Goal: Information Seeking & Learning: Learn about a topic

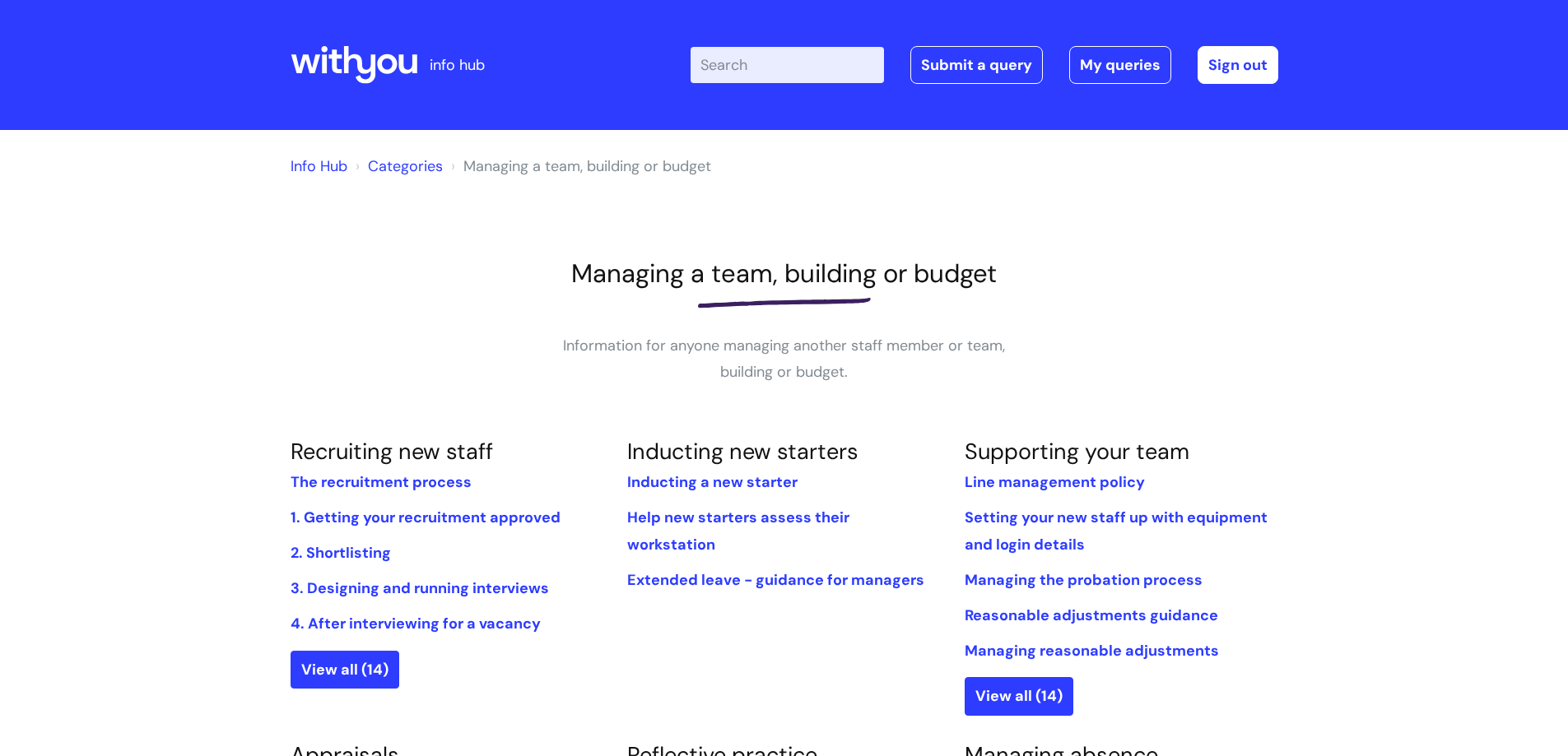
click at [367, 74] on icon at bounding box center [360, 64] width 32 height 38
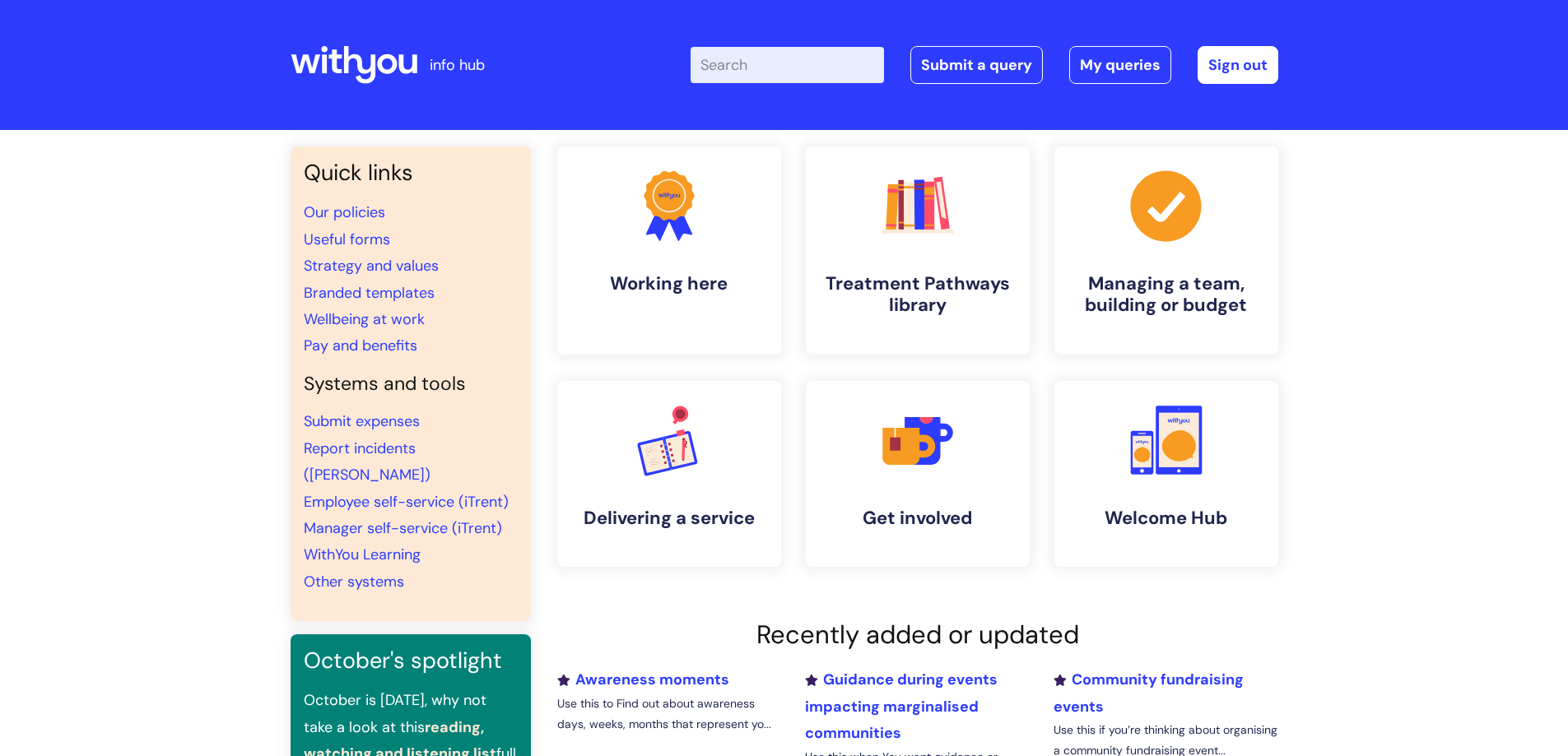
drag, startPoint x: 52, startPoint y: 9, endPoint x: 262, endPoint y: 288, distance: 349.2
click at [259, 288] on div "Quick links Our policies Useful forms Strategy and values Branded templates Wel…" at bounding box center [784, 563] width 1568 height 867
click at [903, 273] on h4 "Treatment Pathways library" at bounding box center [917, 295] width 201 height 45
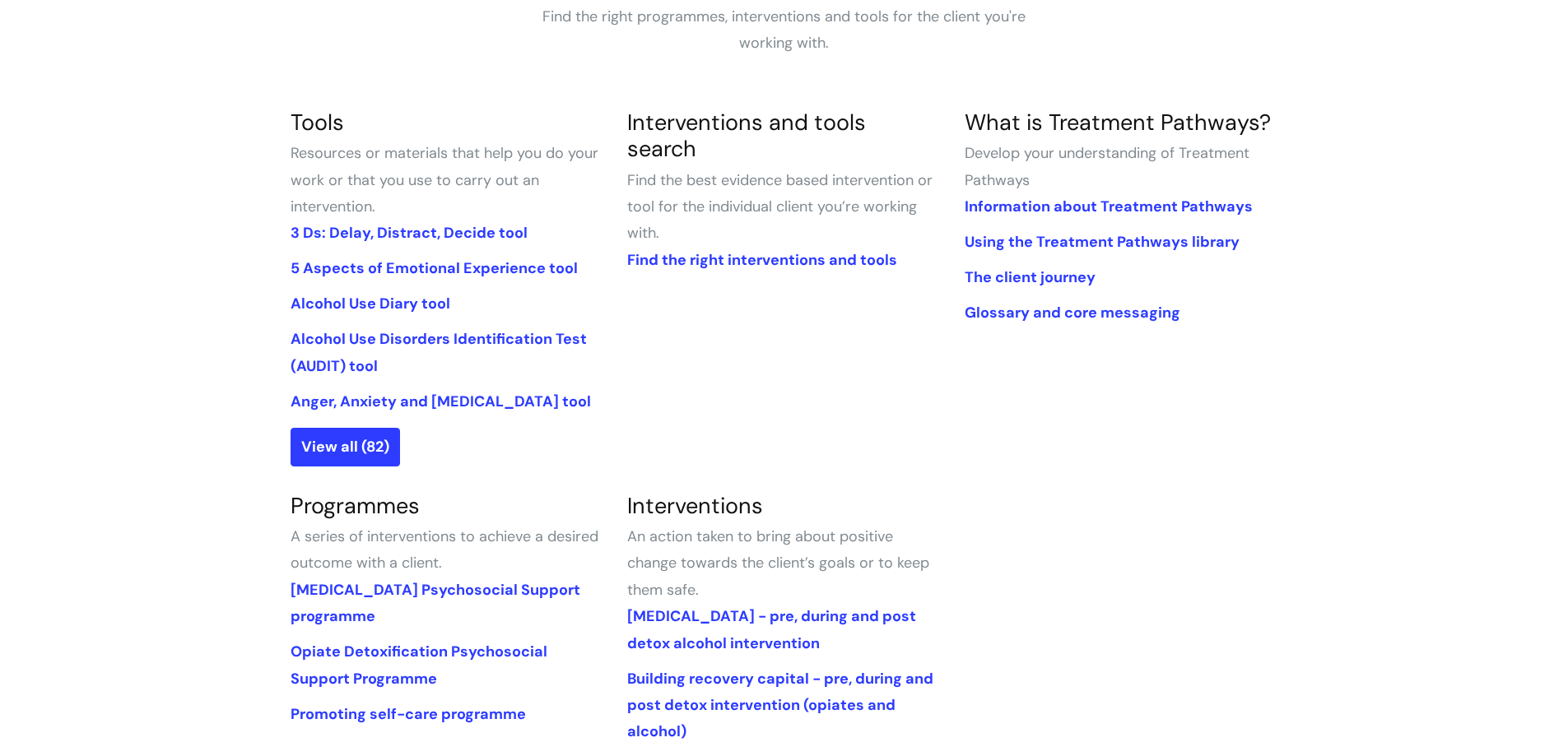
scroll to position [576, 0]
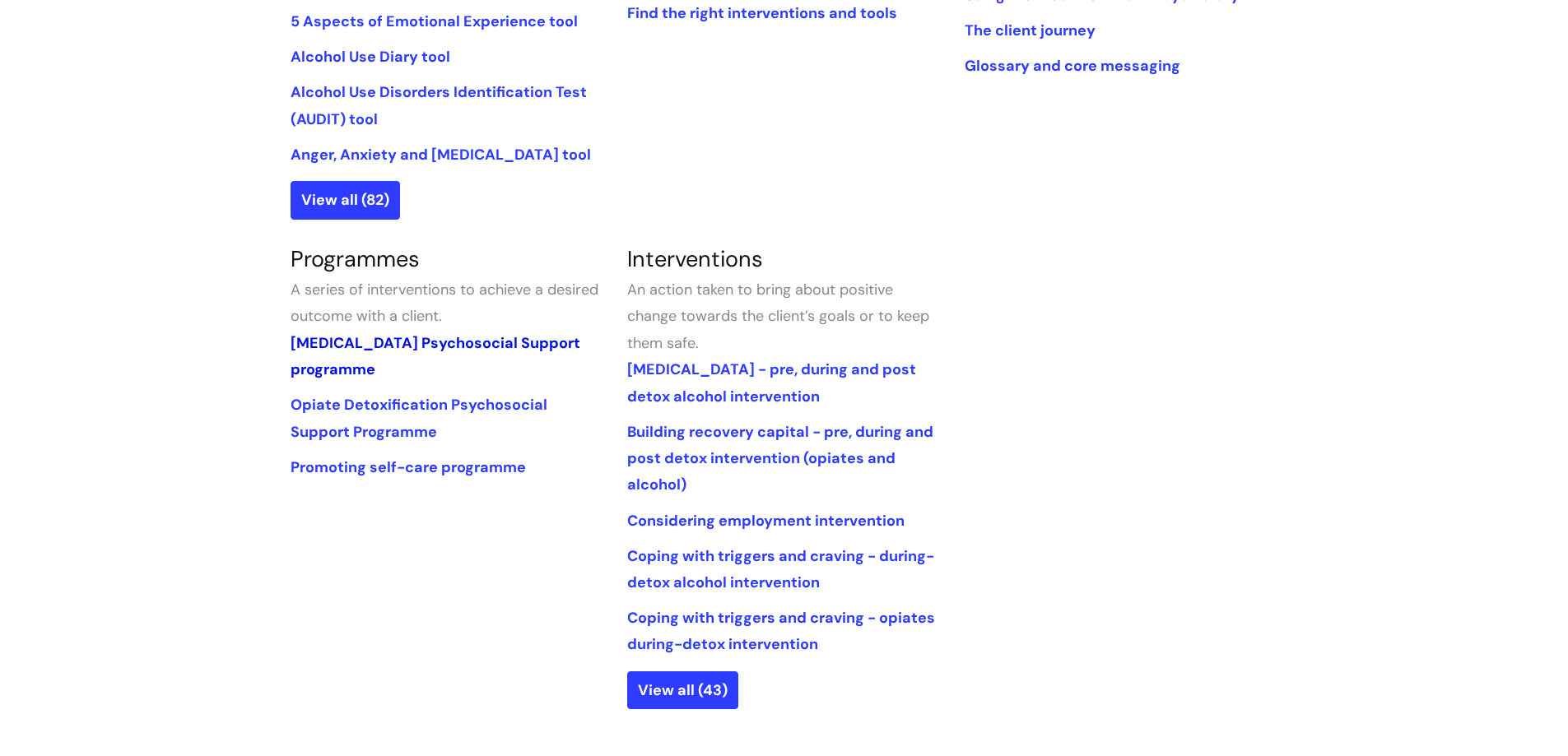
click at [414, 342] on link "[MEDICAL_DATA] Psychosocial Support programme" at bounding box center [435, 356] width 289 height 46
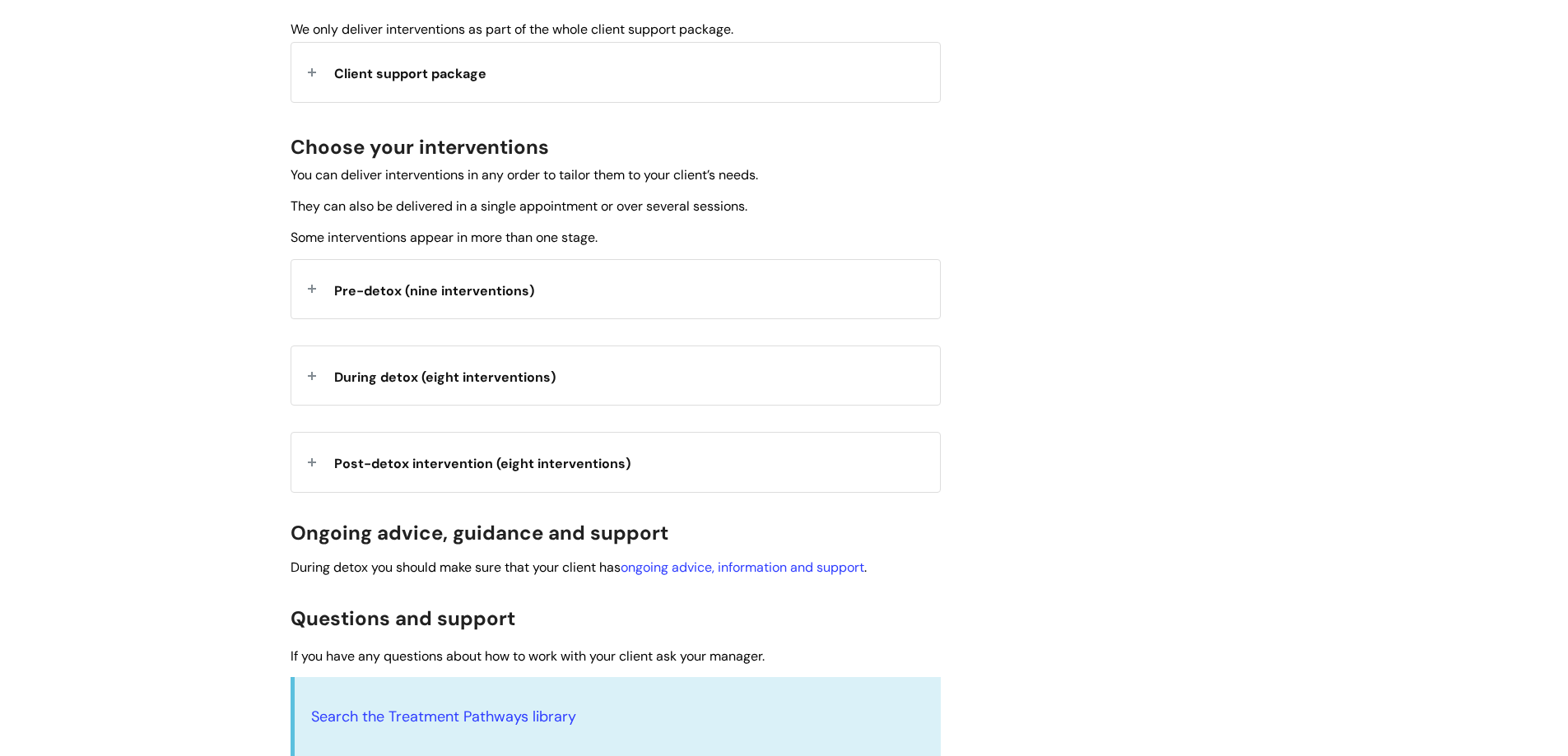
scroll to position [494, 0]
click at [313, 294] on div "Pre-detox (nine interventions)" at bounding box center [615, 288] width 649 height 58
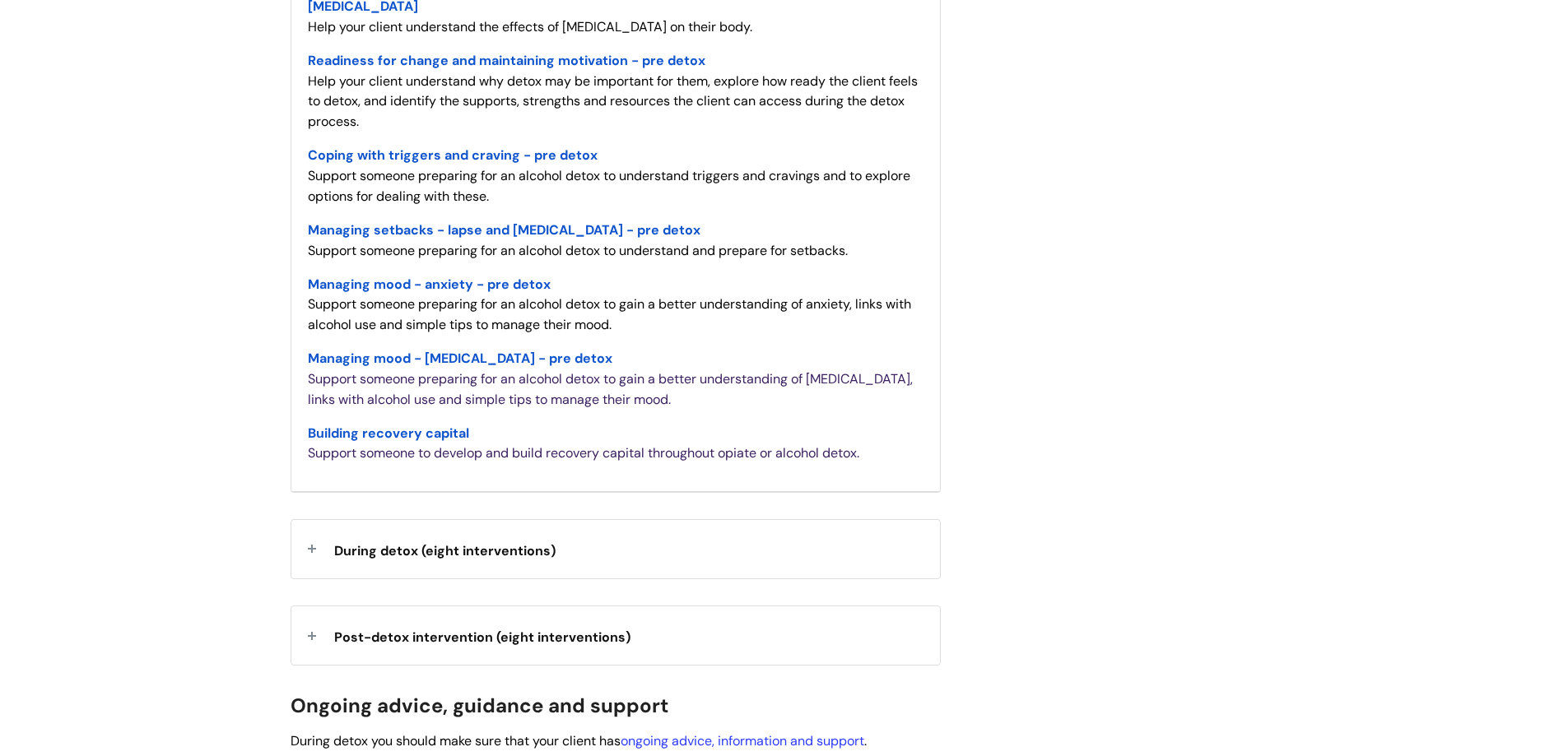
scroll to position [988, 0]
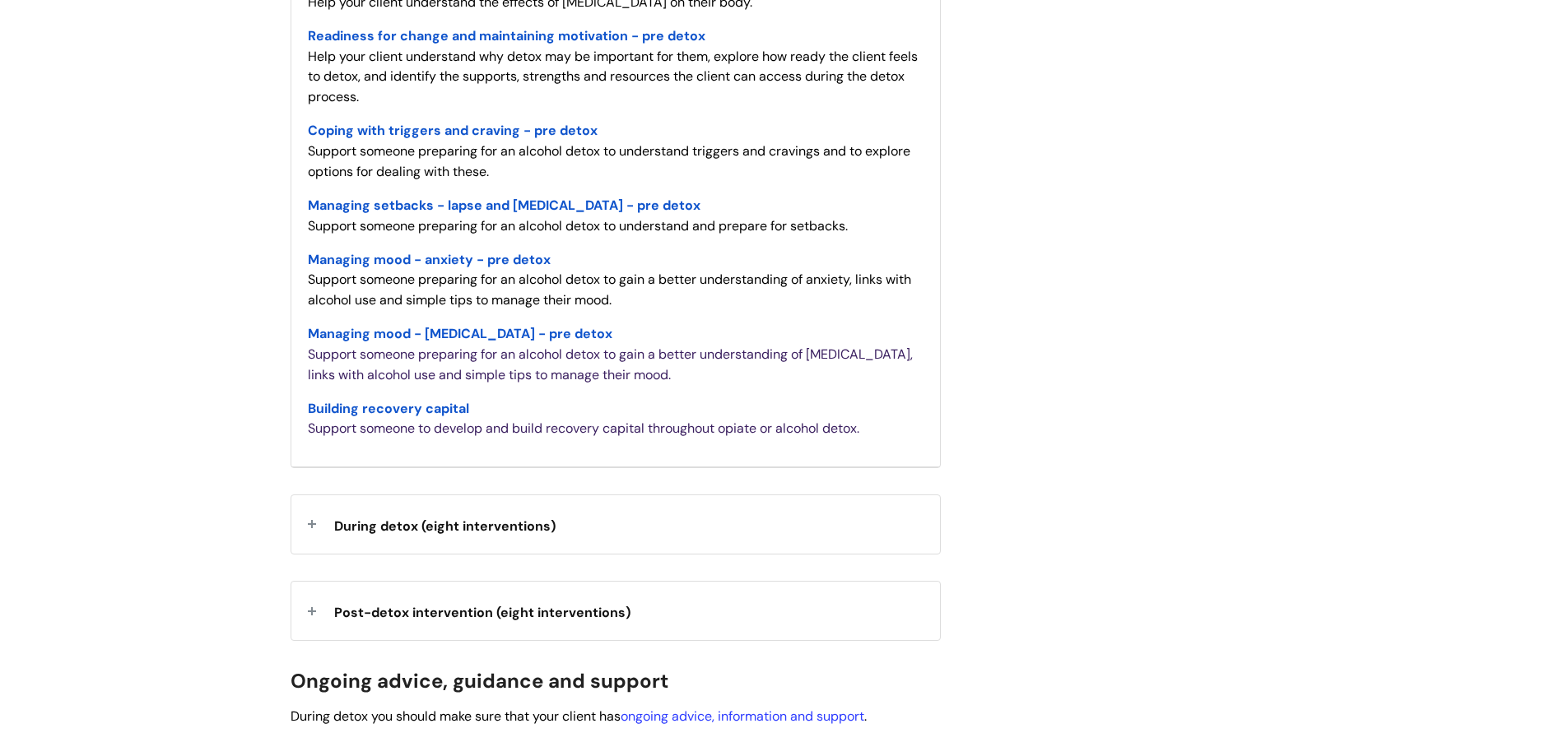
click at [312, 516] on div "During detox (eight interventions)" at bounding box center [615, 524] width 649 height 58
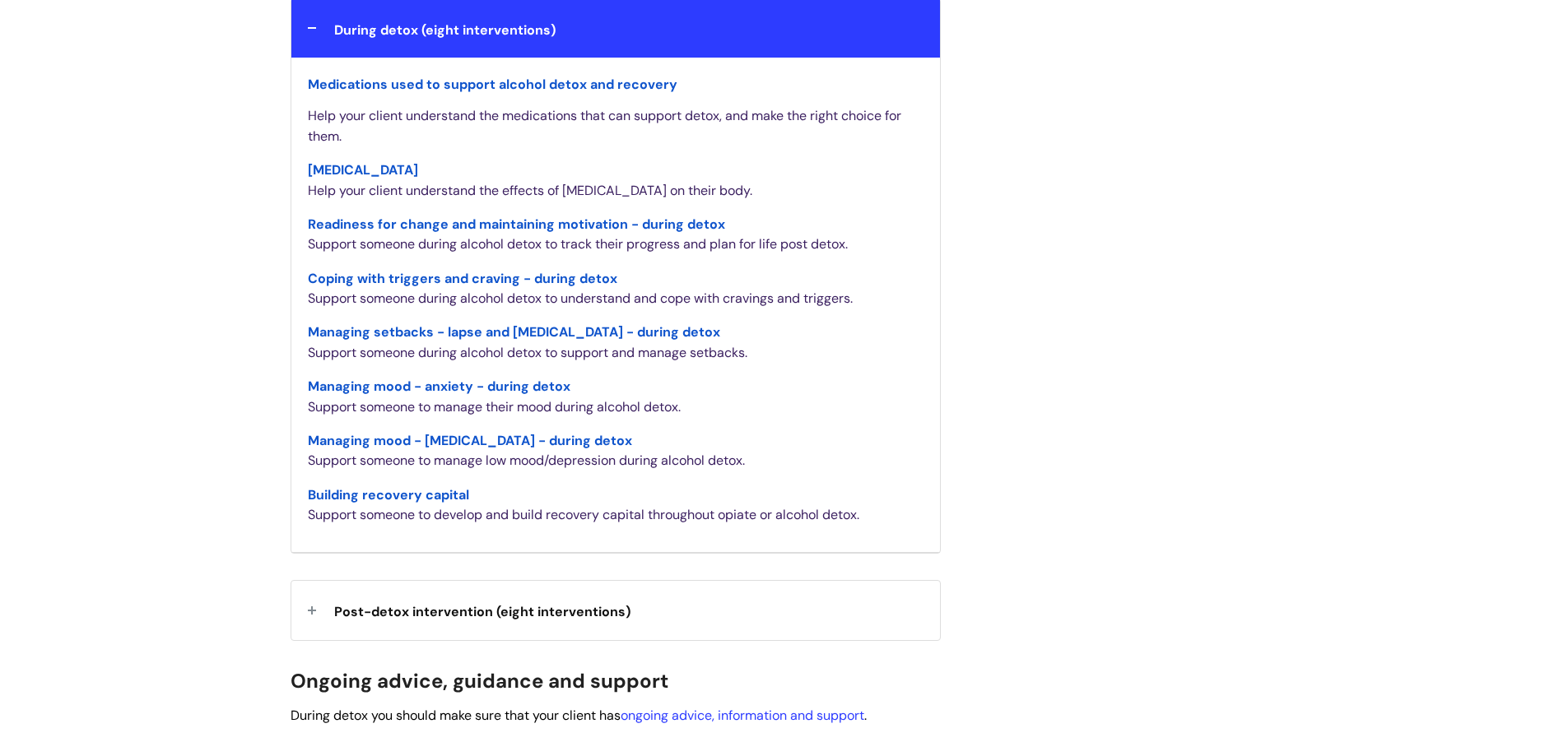
scroll to position [1564, 0]
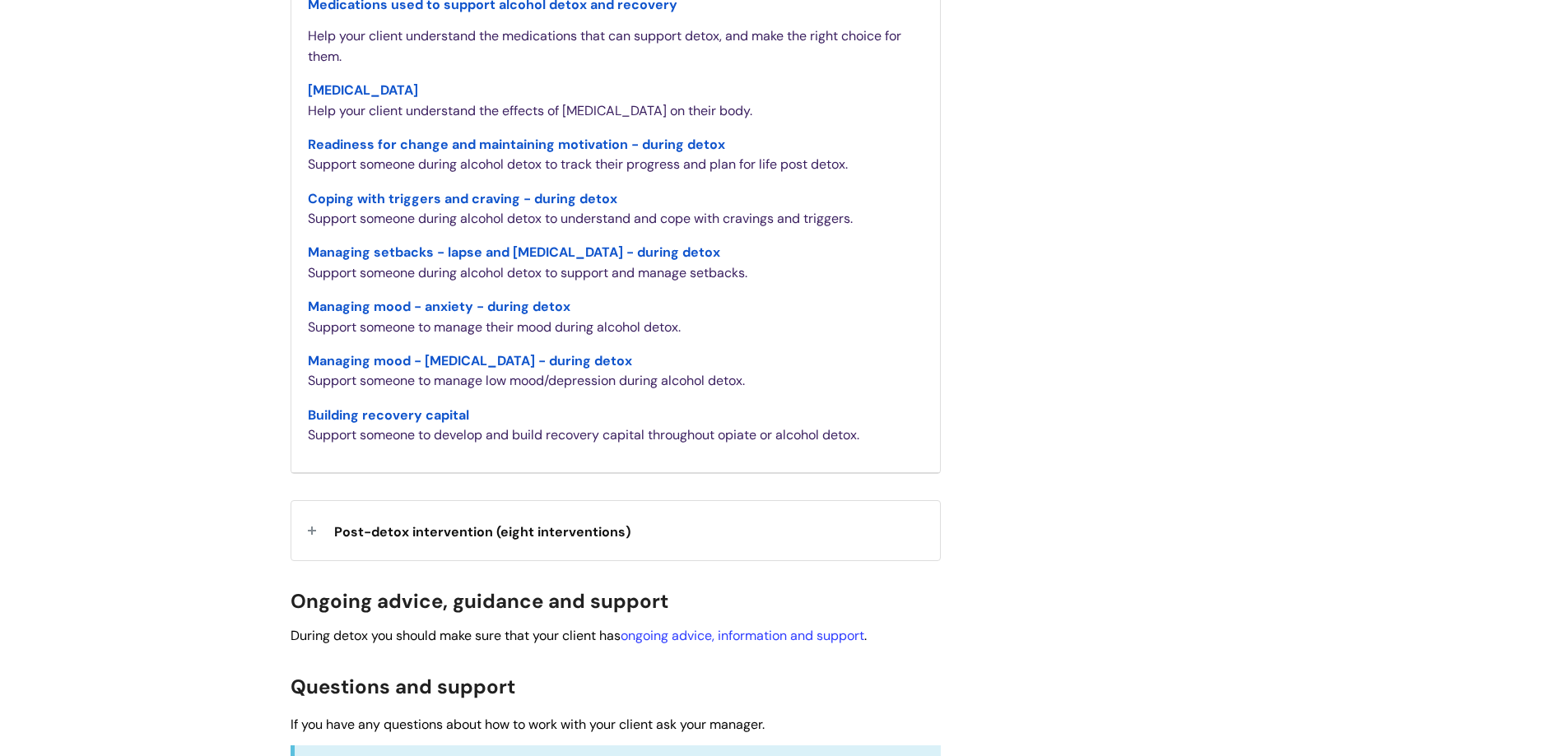
click at [320, 533] on div "Post-detox intervention (eight interventions)" at bounding box center [615, 530] width 649 height 58
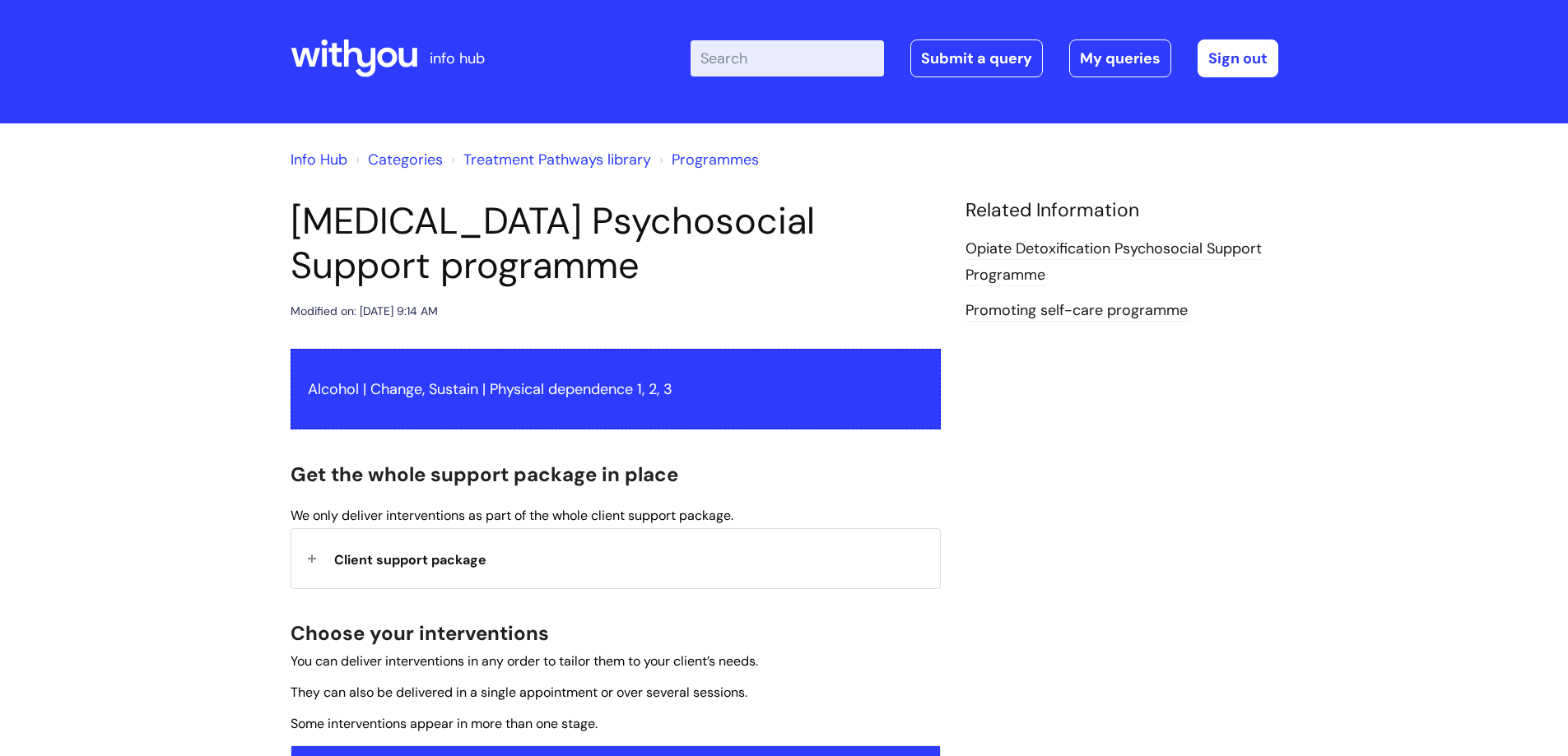
scroll to position [0, 0]
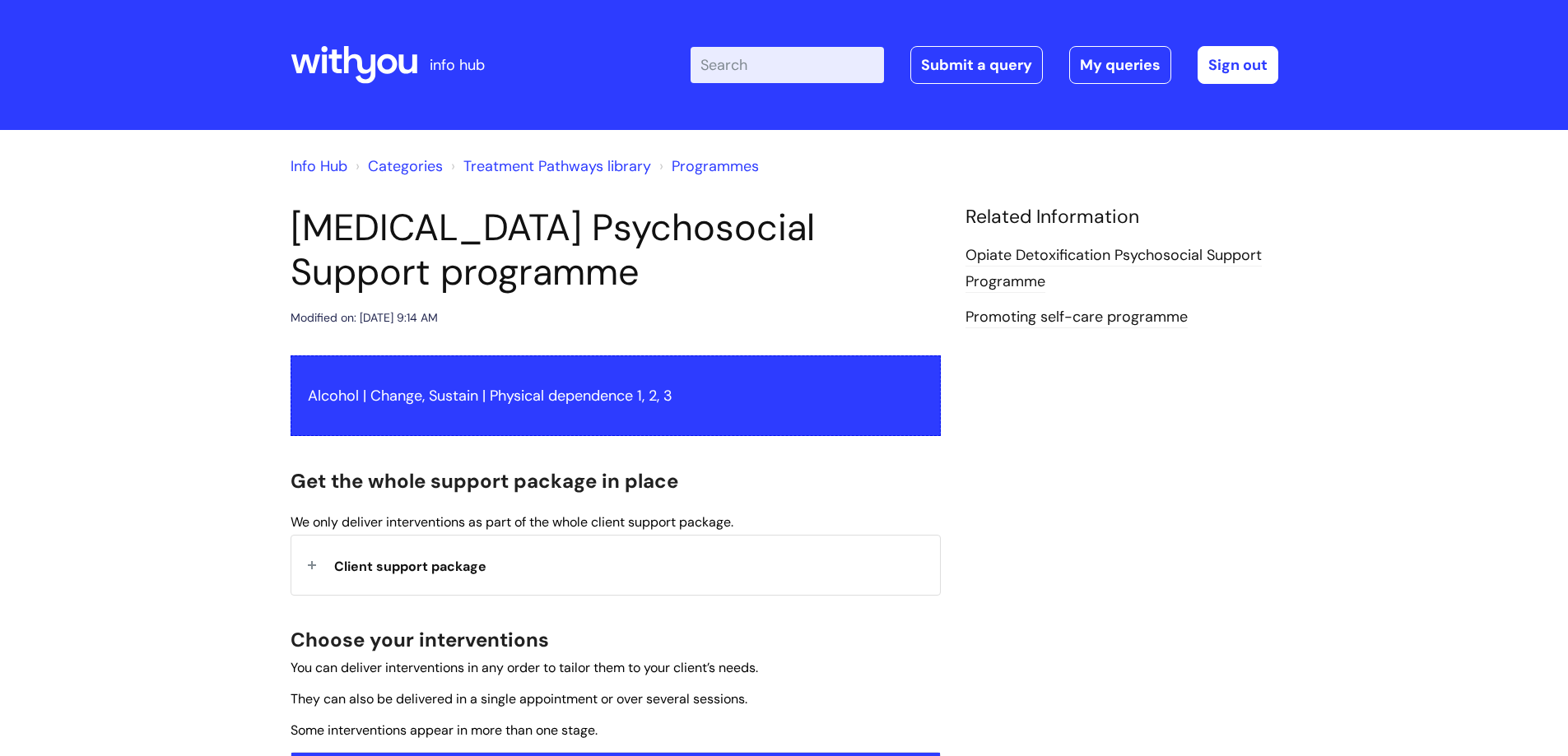
click at [610, 168] on link "Treatment Pathways library" at bounding box center [558, 166] width 188 height 19
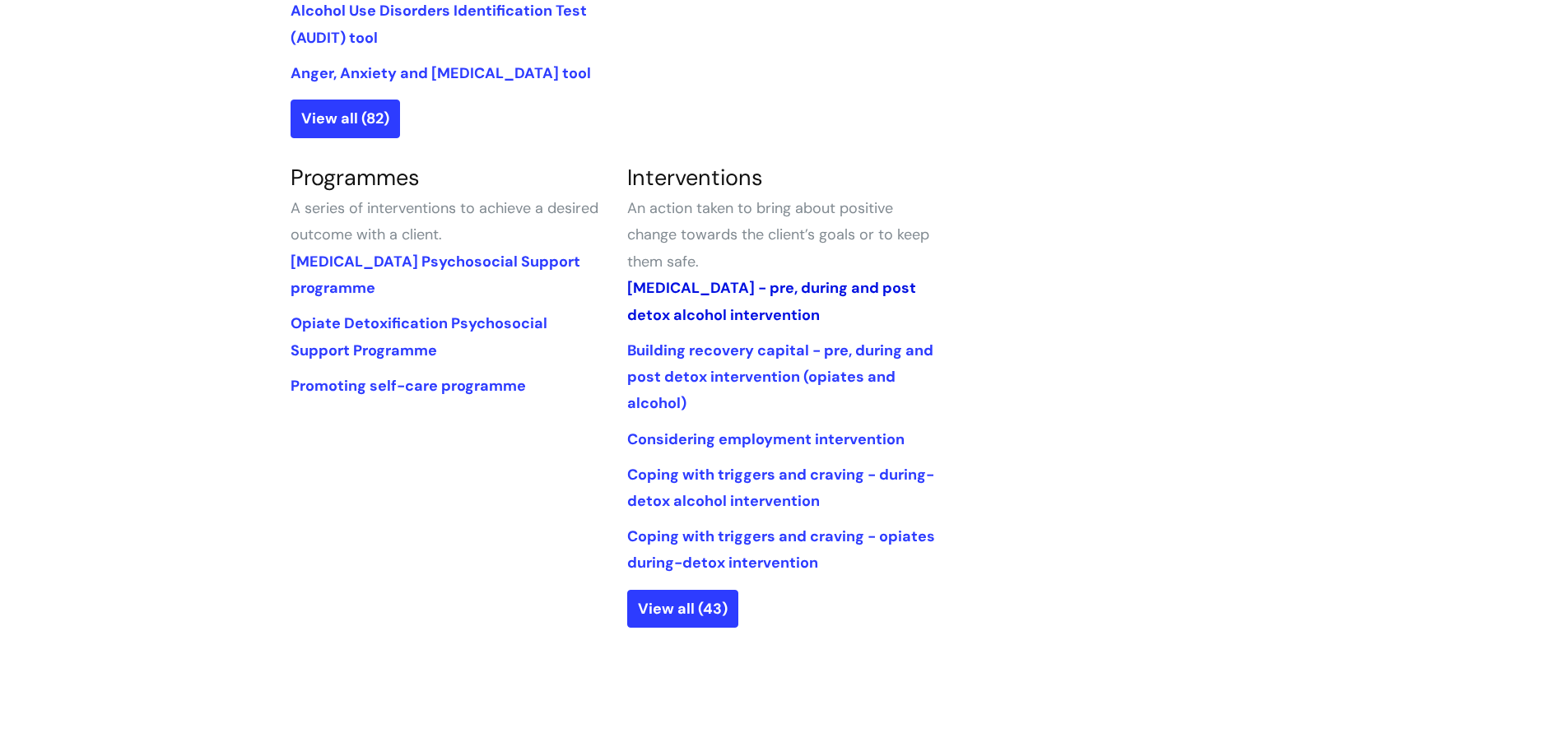
scroll to position [658, 0]
click at [715, 291] on link "[MEDICAL_DATA] - pre, during and post detox alcohol intervention" at bounding box center [772, 300] width 289 height 46
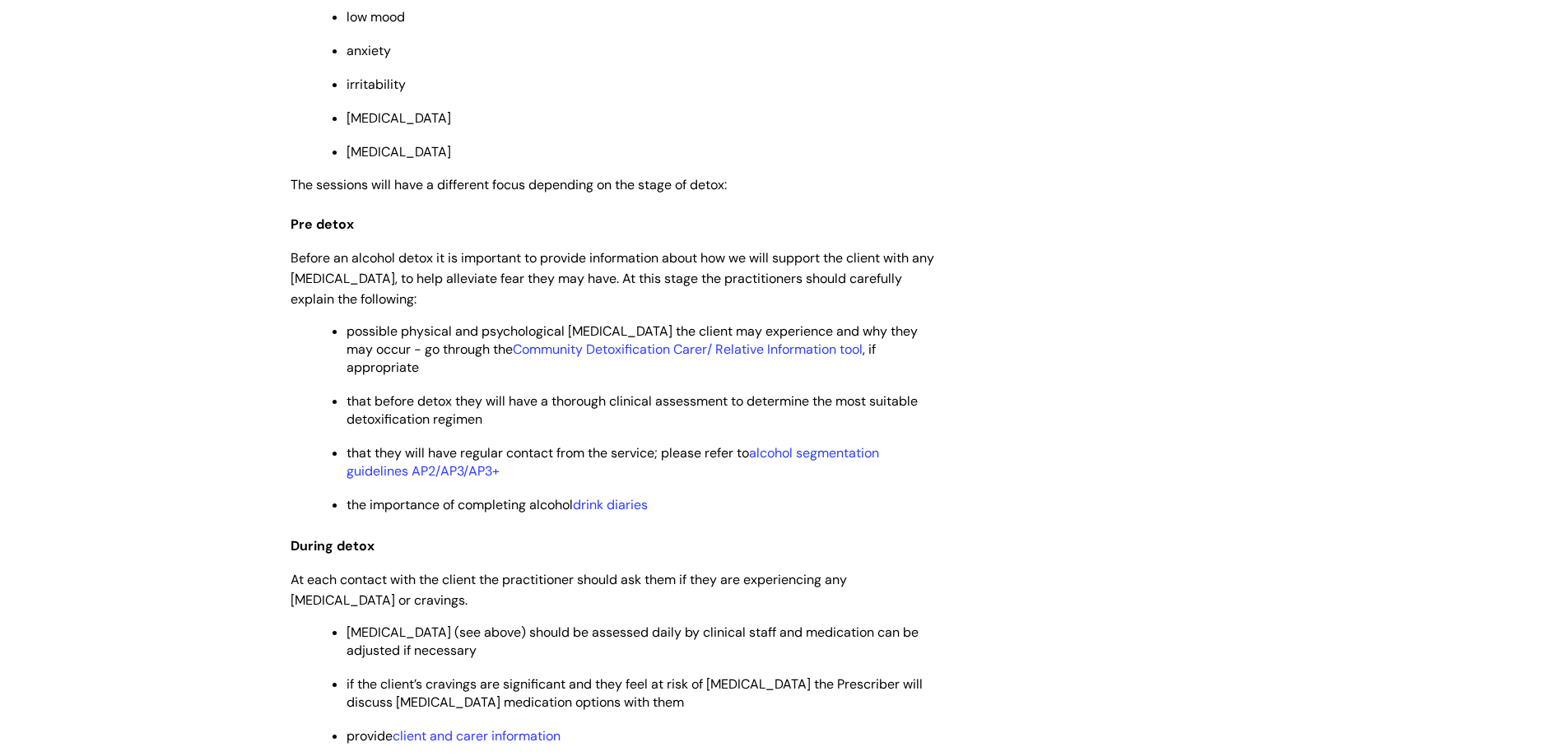
scroll to position [2879, 0]
click at [638, 355] on link "Community Detoxification Carer/ Relative Information tool" at bounding box center [688, 347] width 350 height 17
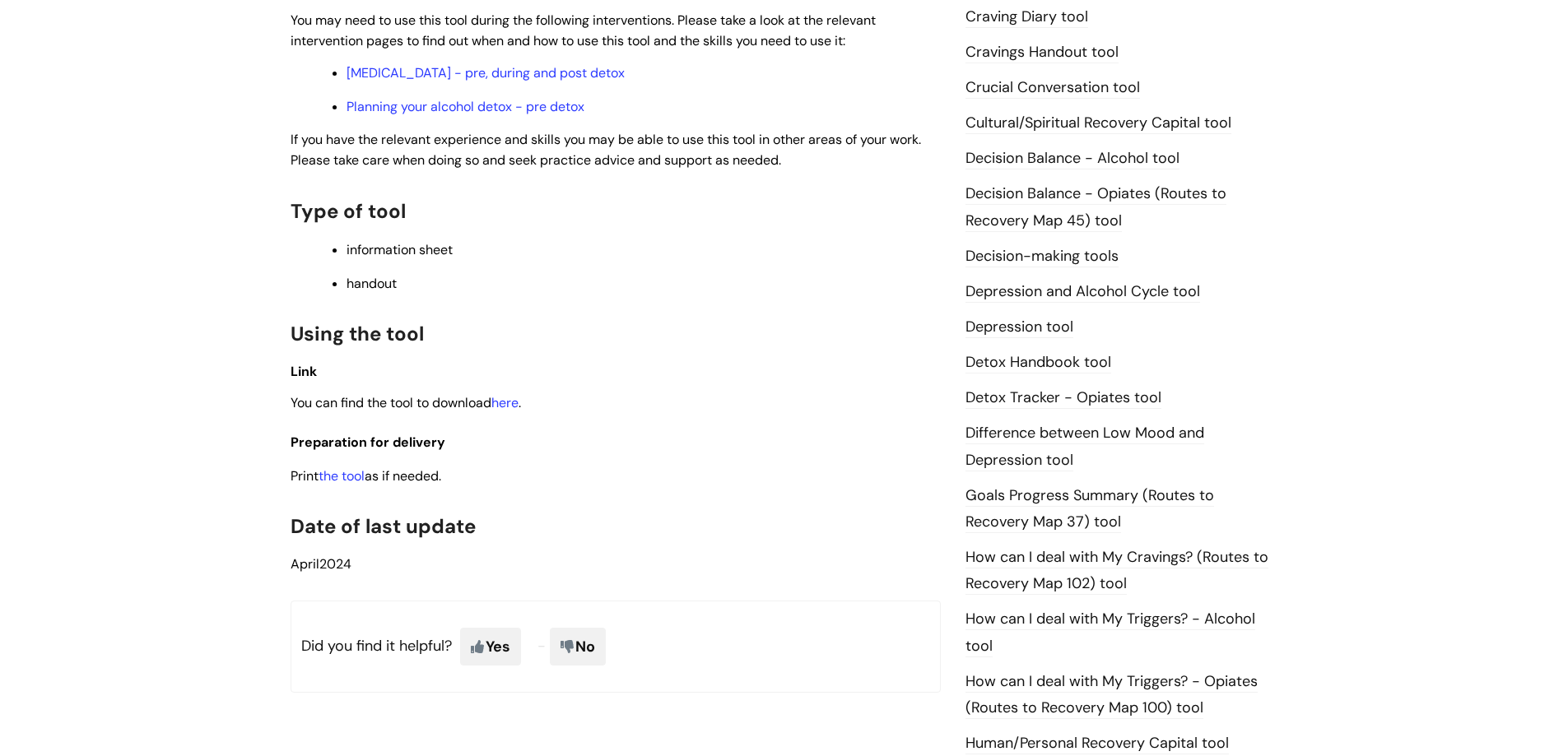
scroll to position [322, 0]
